Goal: Task Accomplishment & Management: Use online tool/utility

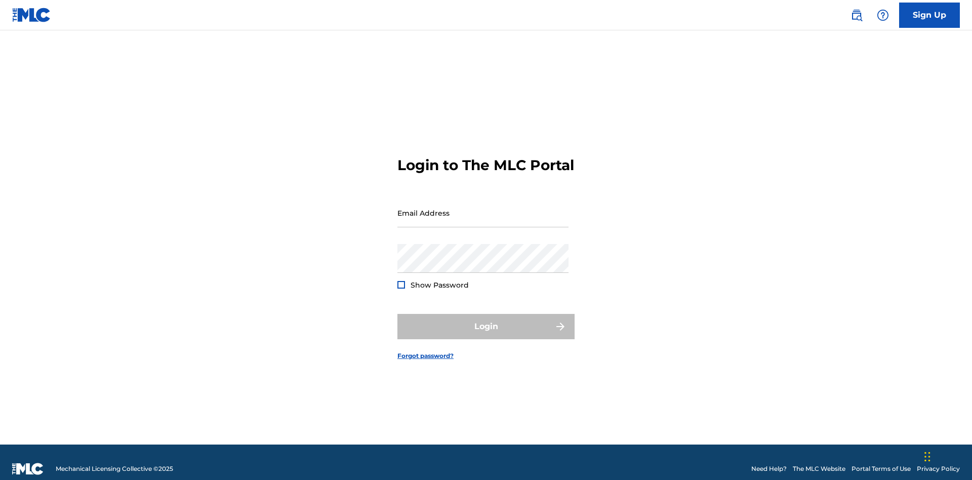
scroll to position [13, 0]
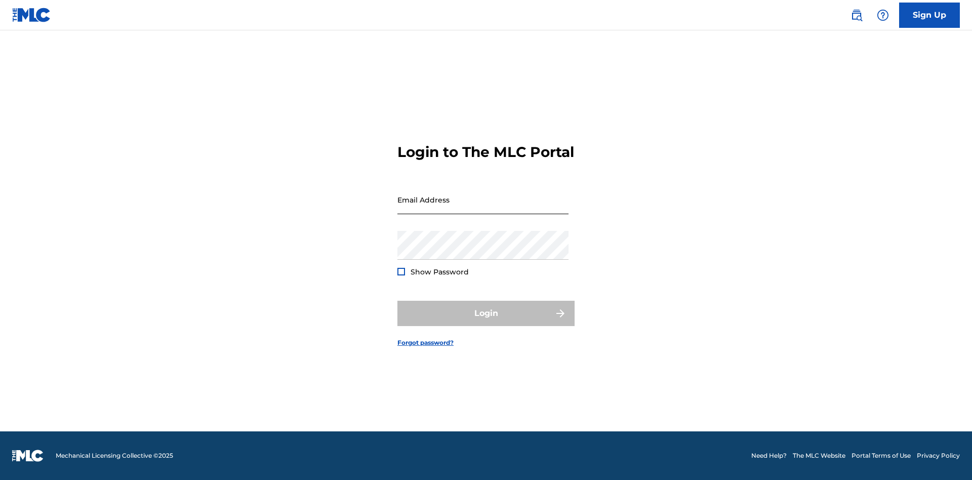
click at [483, 208] on input "Email Address" at bounding box center [482, 199] width 171 height 29
type input "[EMAIL_ADDRESS][DOMAIN_NAME]"
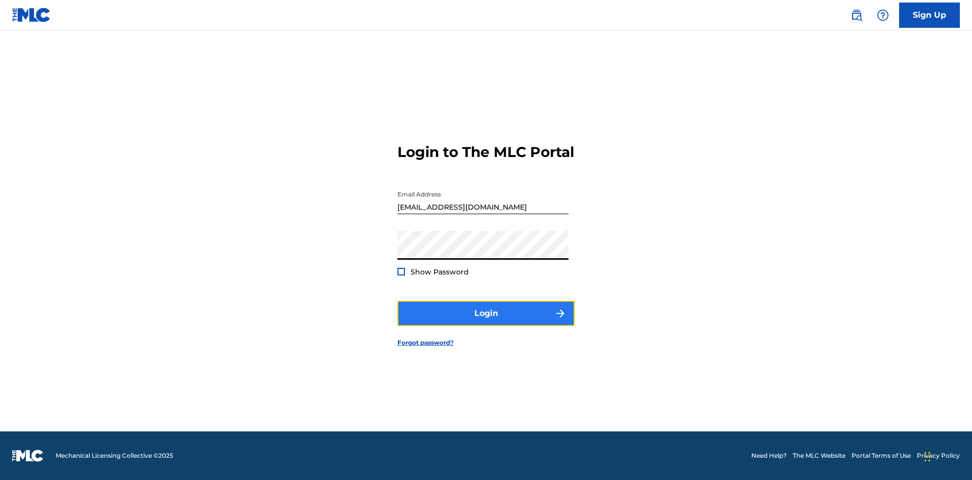
click at [486, 322] on button "Login" at bounding box center [485, 313] width 177 height 25
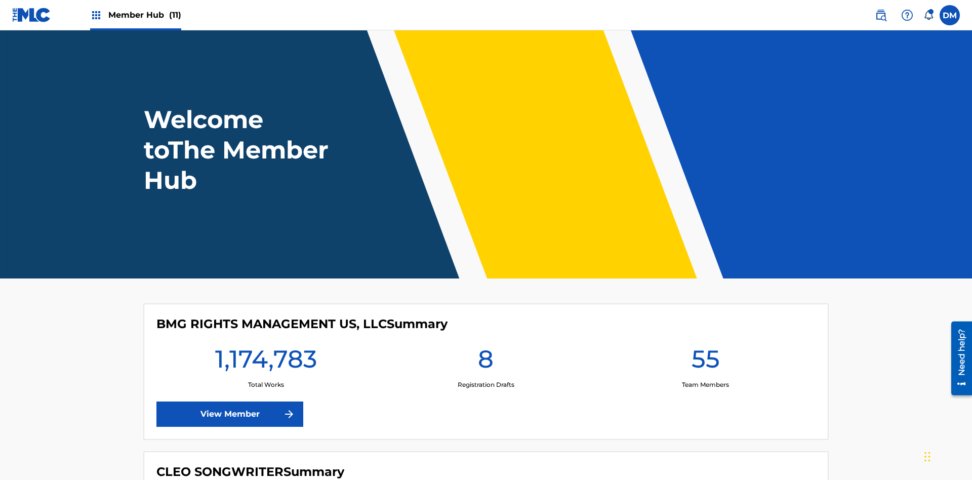
click at [144, 15] on span "Member Hub (11)" at bounding box center [144, 15] width 73 height 12
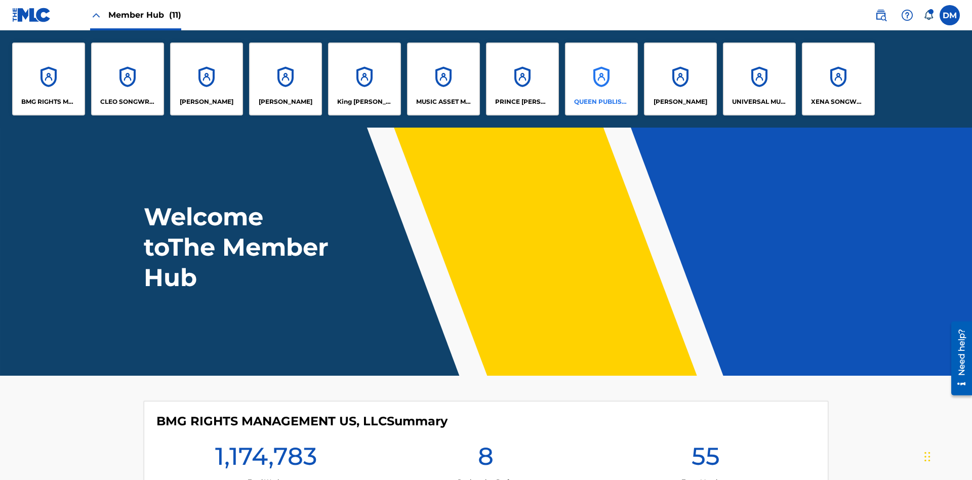
click at [601, 102] on p "QUEEN PUBLISHA" at bounding box center [601, 101] width 55 height 9
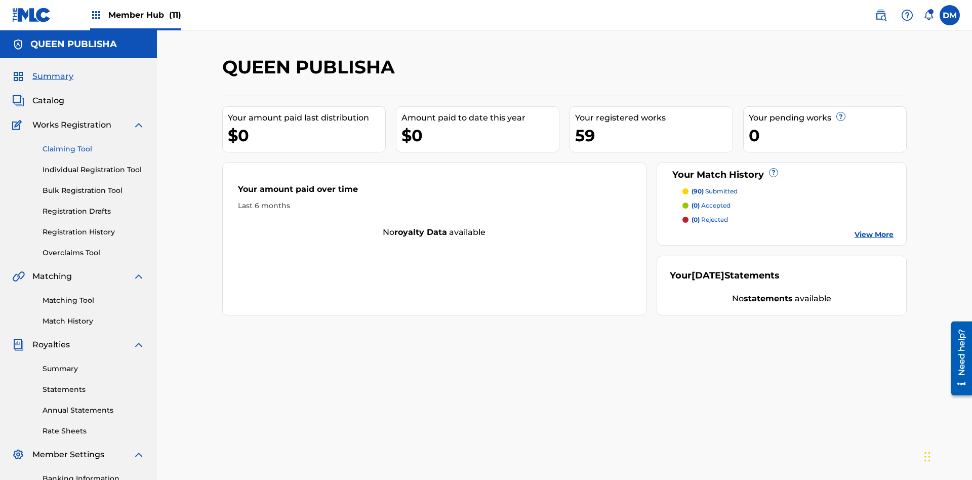
click at [94, 144] on link "Claiming Tool" at bounding box center [94, 149] width 102 height 11
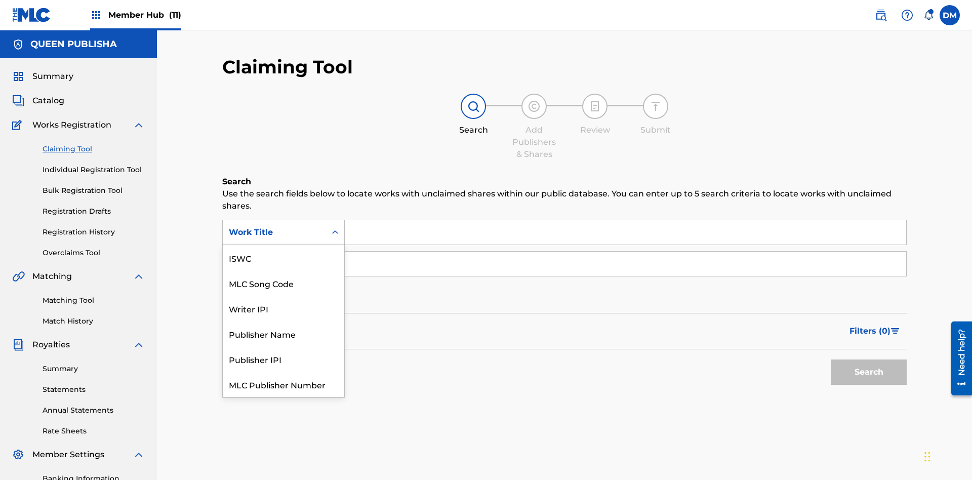
click at [283, 270] on div "MLC Song Code" at bounding box center [283, 282] width 121 height 25
click at [869, 359] on button "Search" at bounding box center [869, 371] width 76 height 25
click at [870, 325] on span "Filters ( 0 )" at bounding box center [869, 331] width 41 height 12
click at [0, 0] on div "Search Form" at bounding box center [0, 0] width 0 height 0
click at [0, 0] on button "Apply Filters" at bounding box center [0, 0] width 0 height 0
